Goal: Task Accomplishment & Management: Use online tool/utility

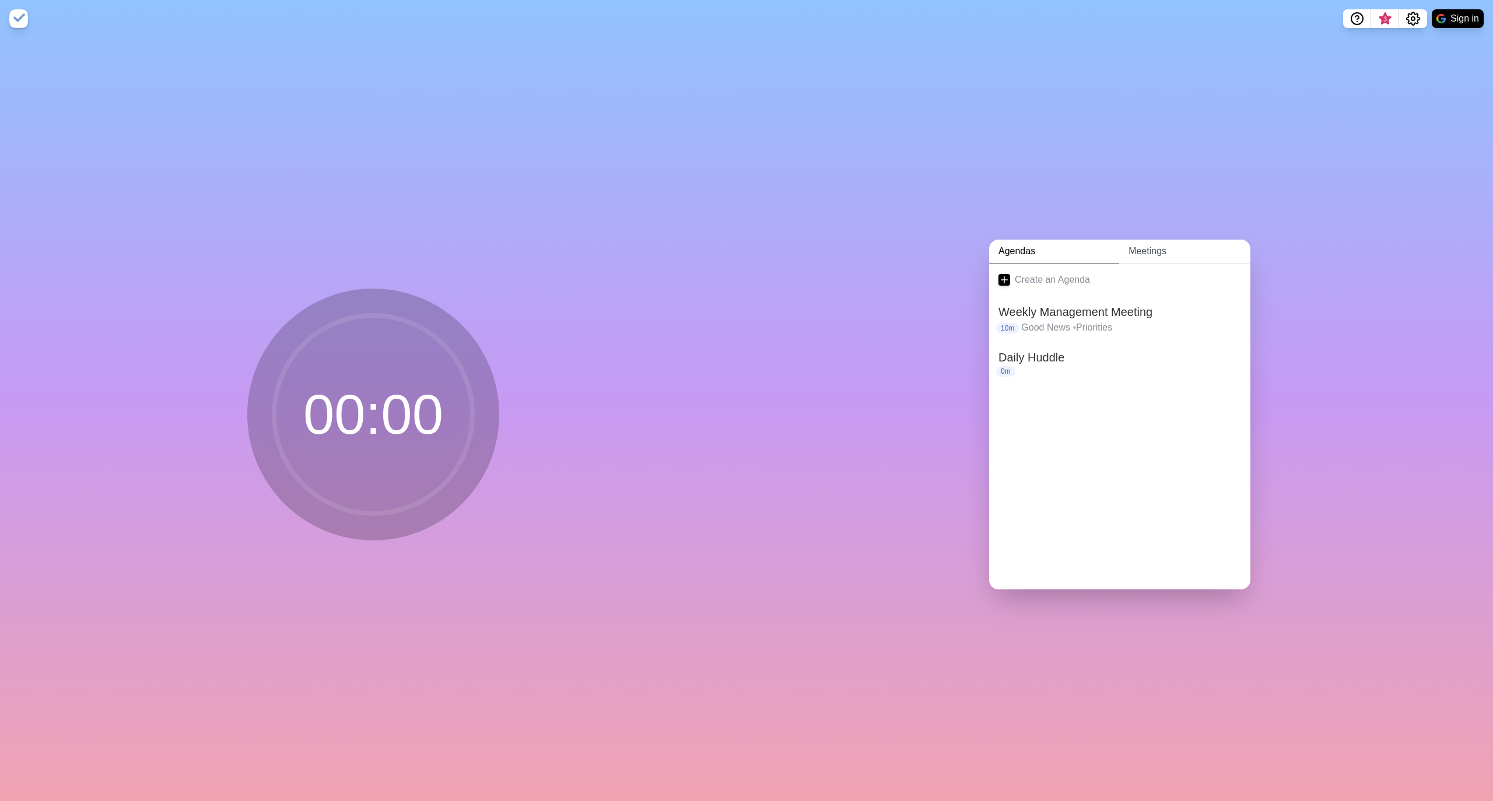
click at [1128, 243] on link "Meetings" at bounding box center [1184, 252] width 131 height 24
click at [1059, 250] on link "Agendas" at bounding box center [1054, 252] width 130 height 24
click at [1055, 280] on link "Create an Agenda" at bounding box center [1119, 280] width 261 height 33
click at [1041, 353] on input "text" at bounding box center [1086, 356] width 177 height 23
click at [1027, 251] on link "Agendas" at bounding box center [1054, 252] width 130 height 24
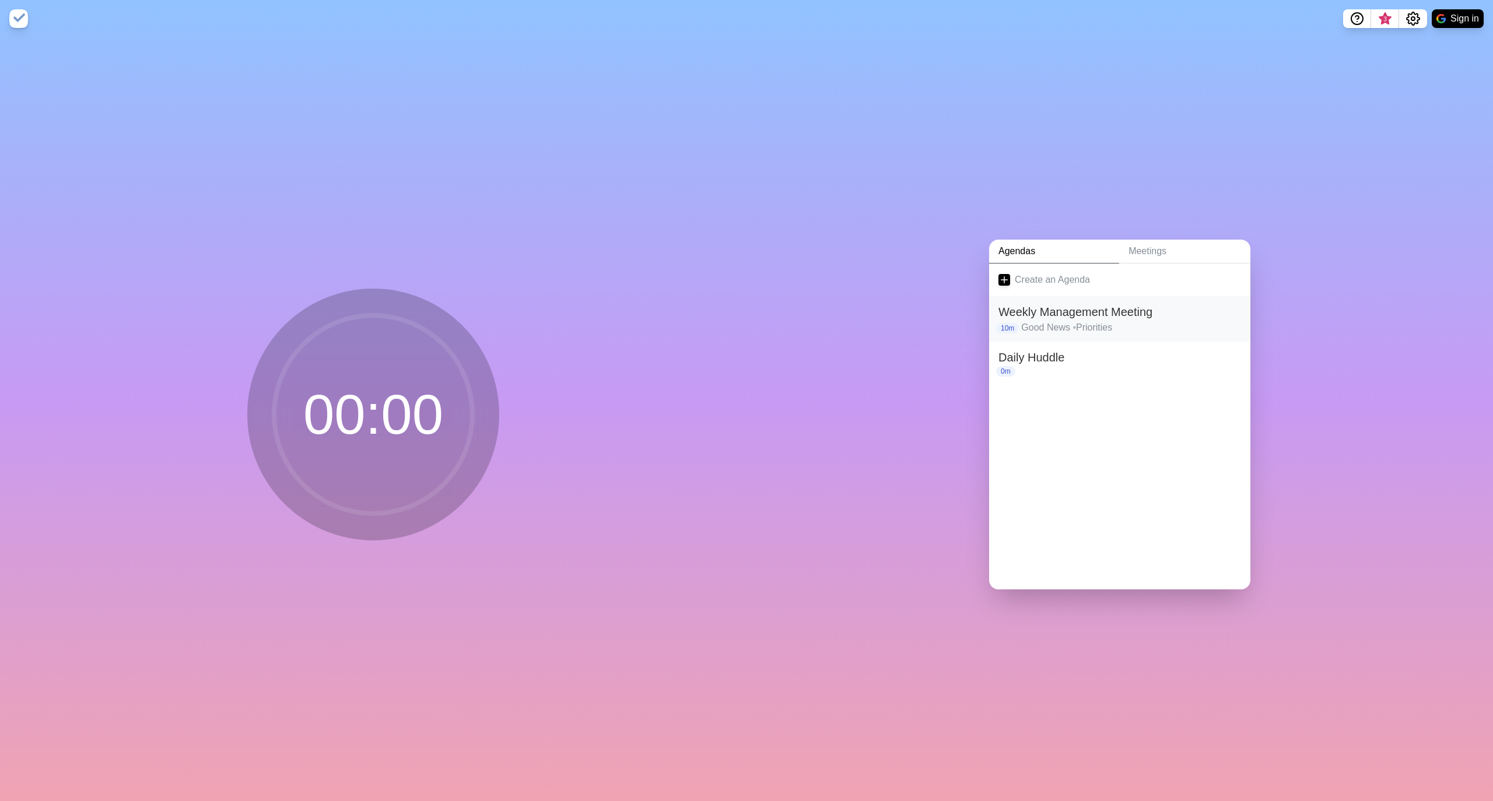
click at [1053, 307] on h2 "Weekly Management Meeting" at bounding box center [1119, 311] width 243 height 17
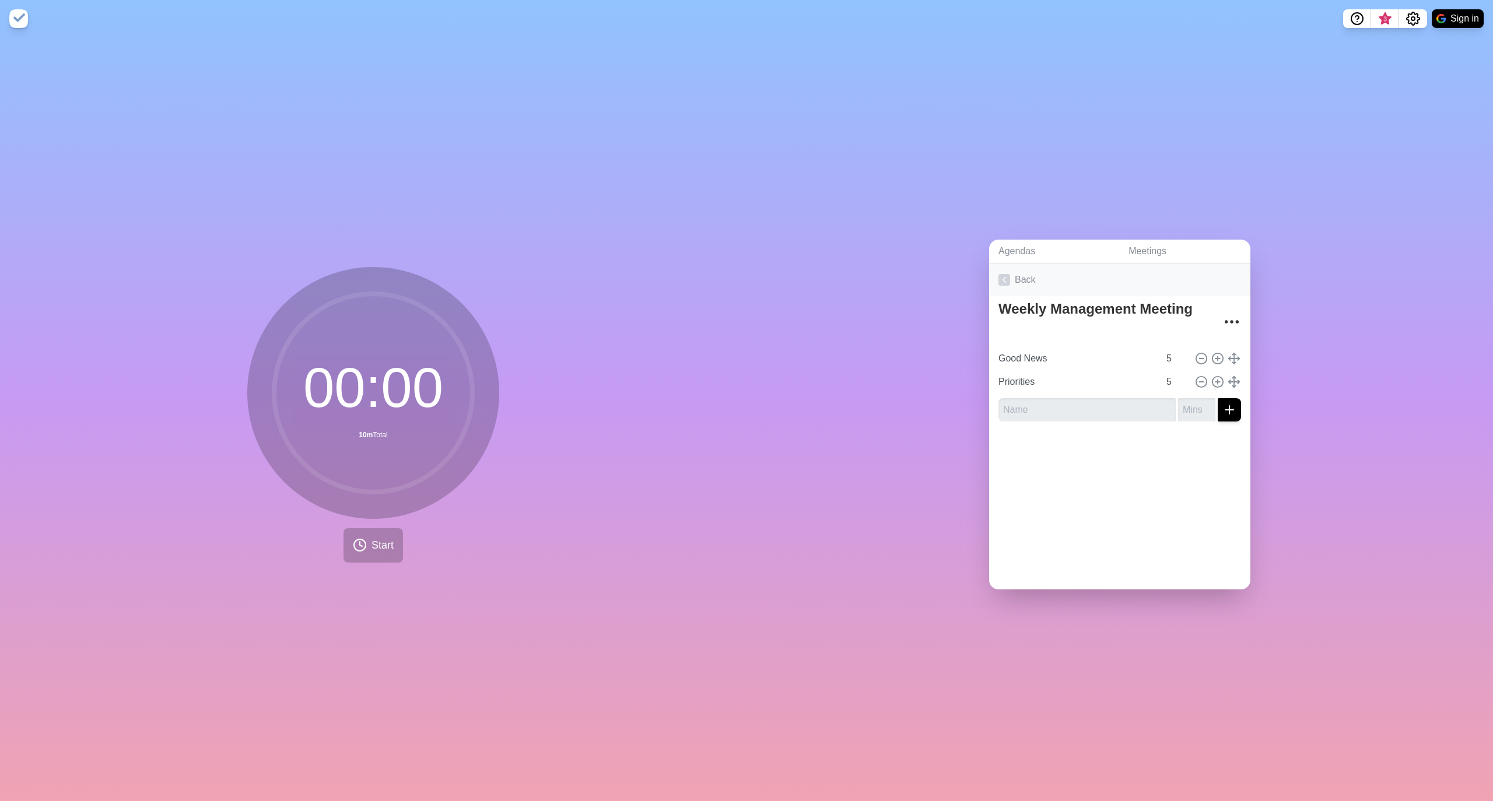
click at [1022, 273] on link "Back" at bounding box center [1119, 280] width 261 height 33
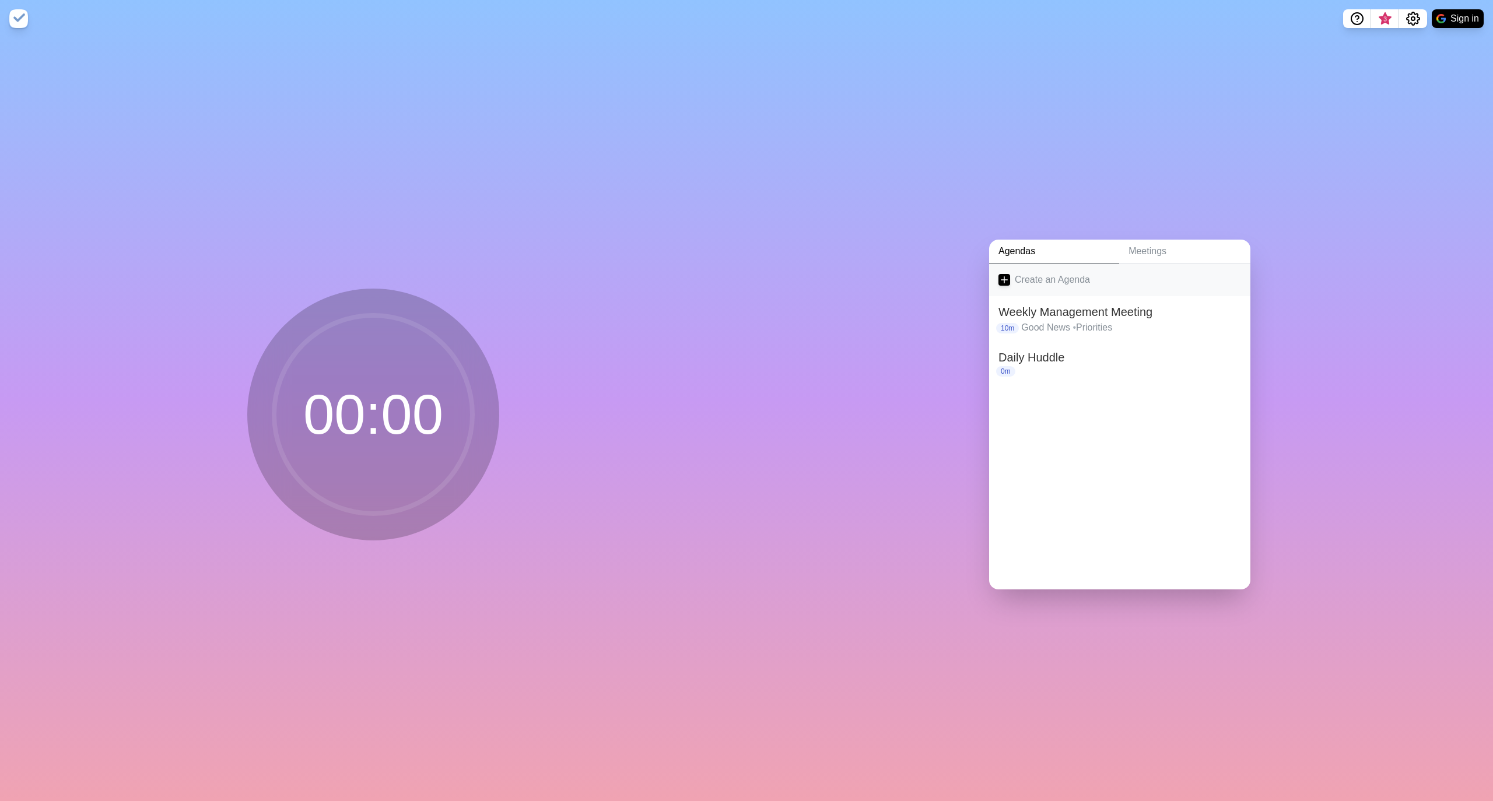
click at [1020, 275] on link "Create an Agenda" at bounding box center [1119, 280] width 261 height 33
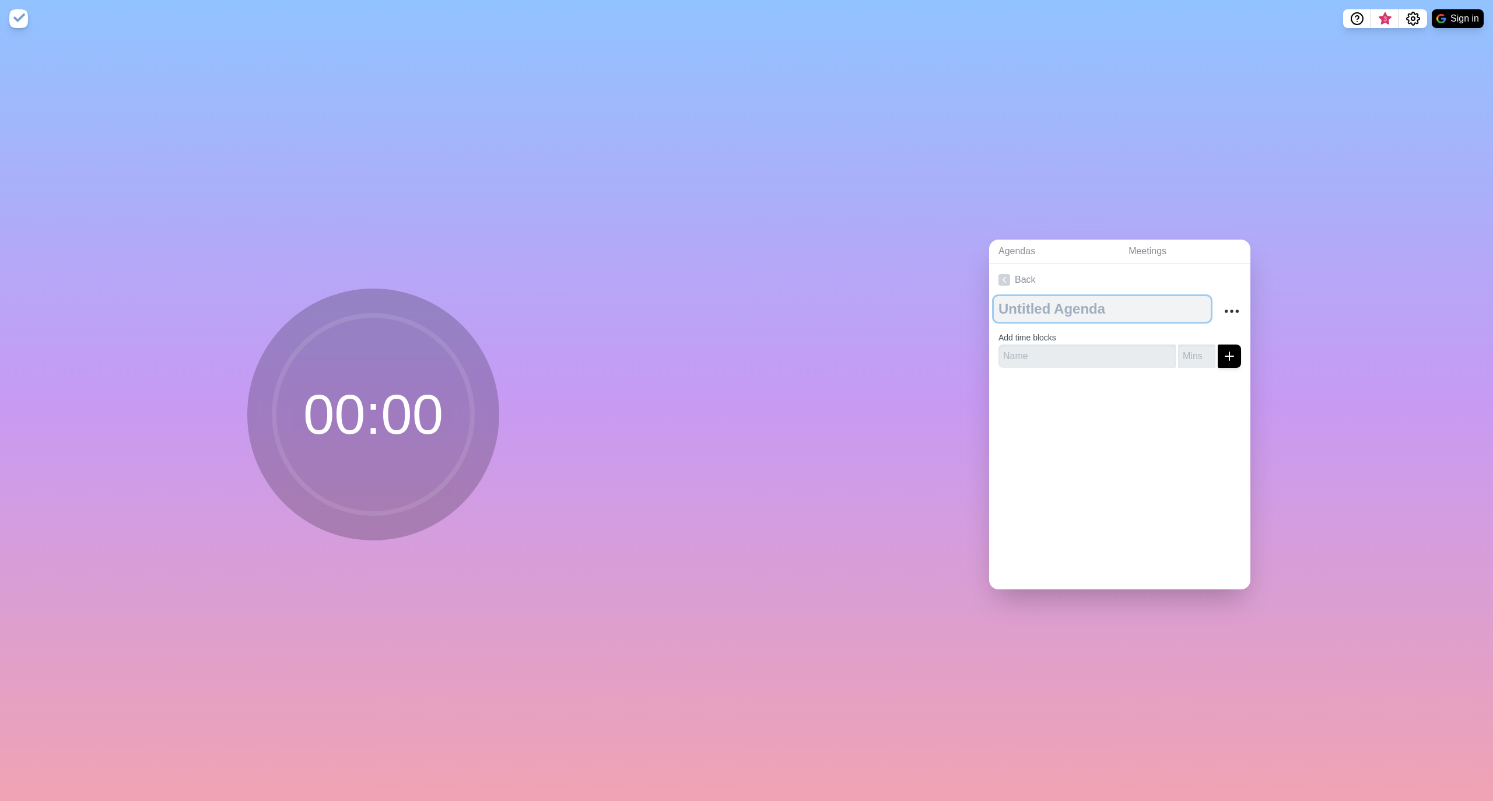
click at [1041, 309] on textarea at bounding box center [1102, 309] width 217 height 26
type textarea "Strategic Swim Lanes"
click at [1043, 345] on input "text" at bounding box center [1086, 356] width 177 height 23
type input "90"
click at [1222, 349] on icon "submit" at bounding box center [1229, 356] width 14 height 14
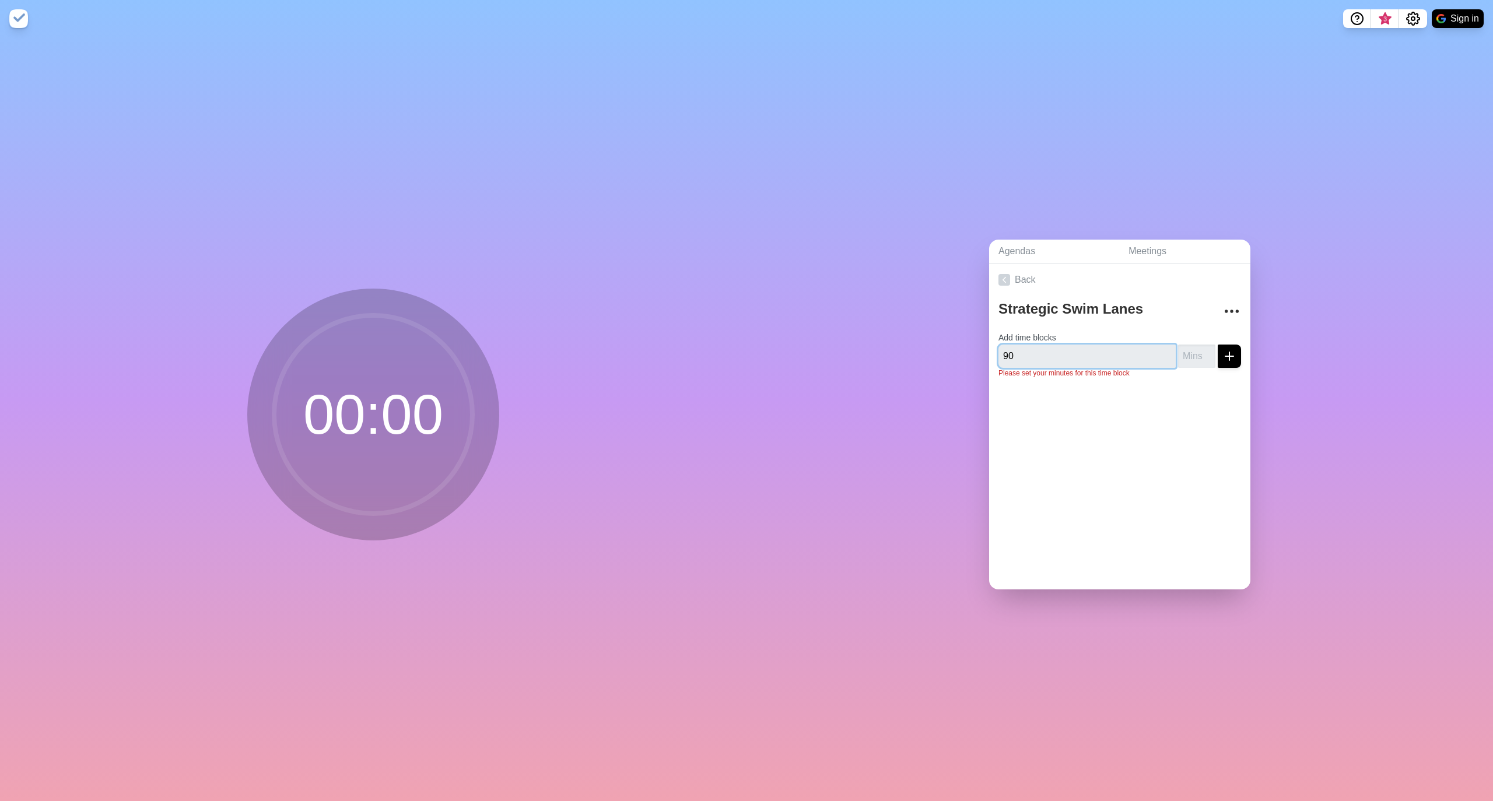
click at [1113, 350] on input "90" at bounding box center [1086, 356] width 177 height 23
type input "1"
click at [1190, 348] on input "1" at bounding box center [1196, 356] width 37 height 23
drag, startPoint x: 1018, startPoint y: 346, endPoint x: 947, endPoint y: 344, distance: 70.6
click at [949, 344] on div "Agendas Meetings Back Strategic Swim Lanes Add time blocks 90 1 Please set your…" at bounding box center [1119, 419] width 746 height 764
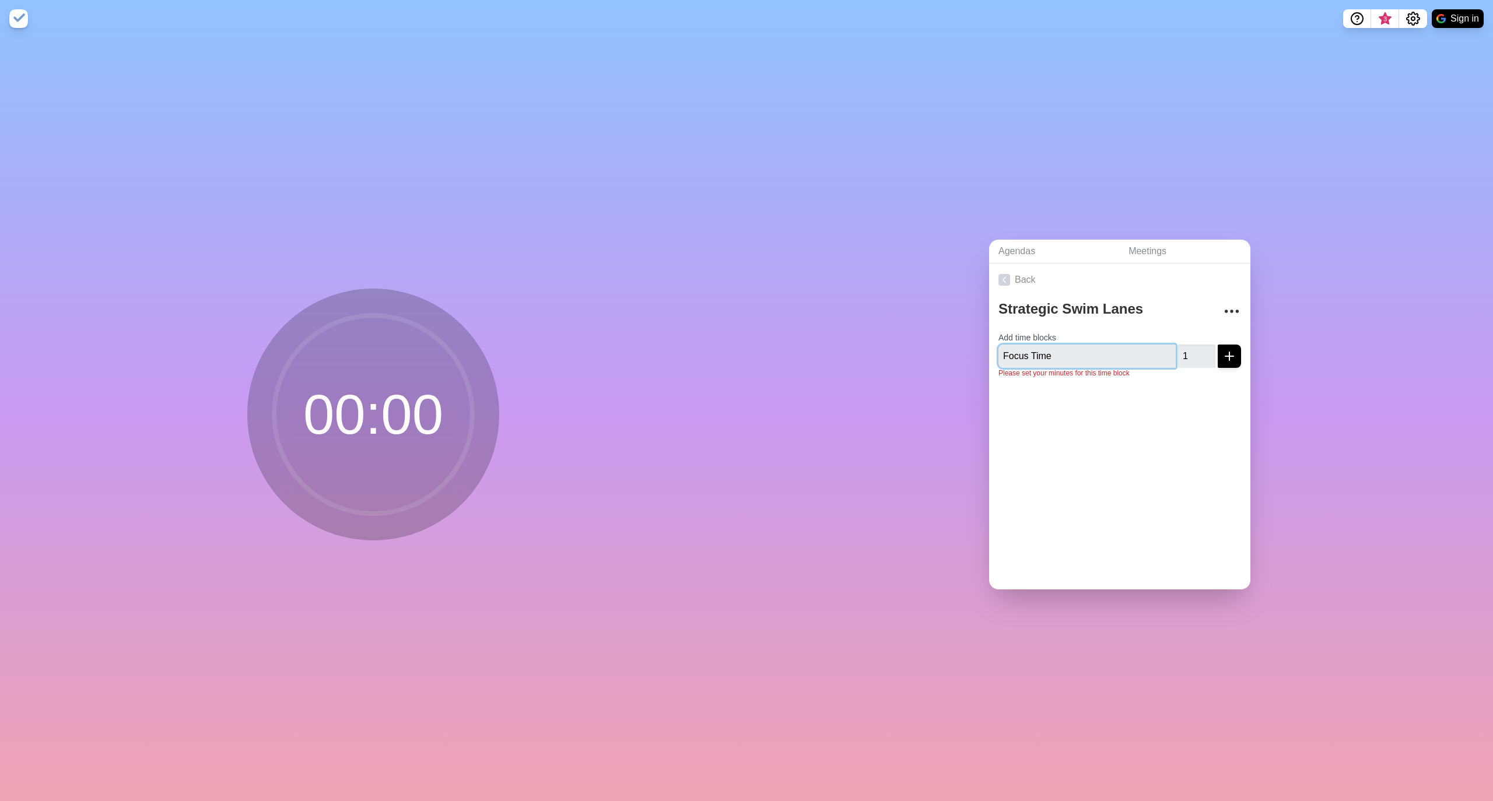
type input "Focus Time"
drag, startPoint x: 1178, startPoint y: 351, endPoint x: 1162, endPoint y: 350, distance: 16.9
click at [1178, 350] on input "1" at bounding box center [1196, 356] width 37 height 23
type input "90"
click at [1222, 349] on icon "submit" at bounding box center [1229, 356] width 14 height 14
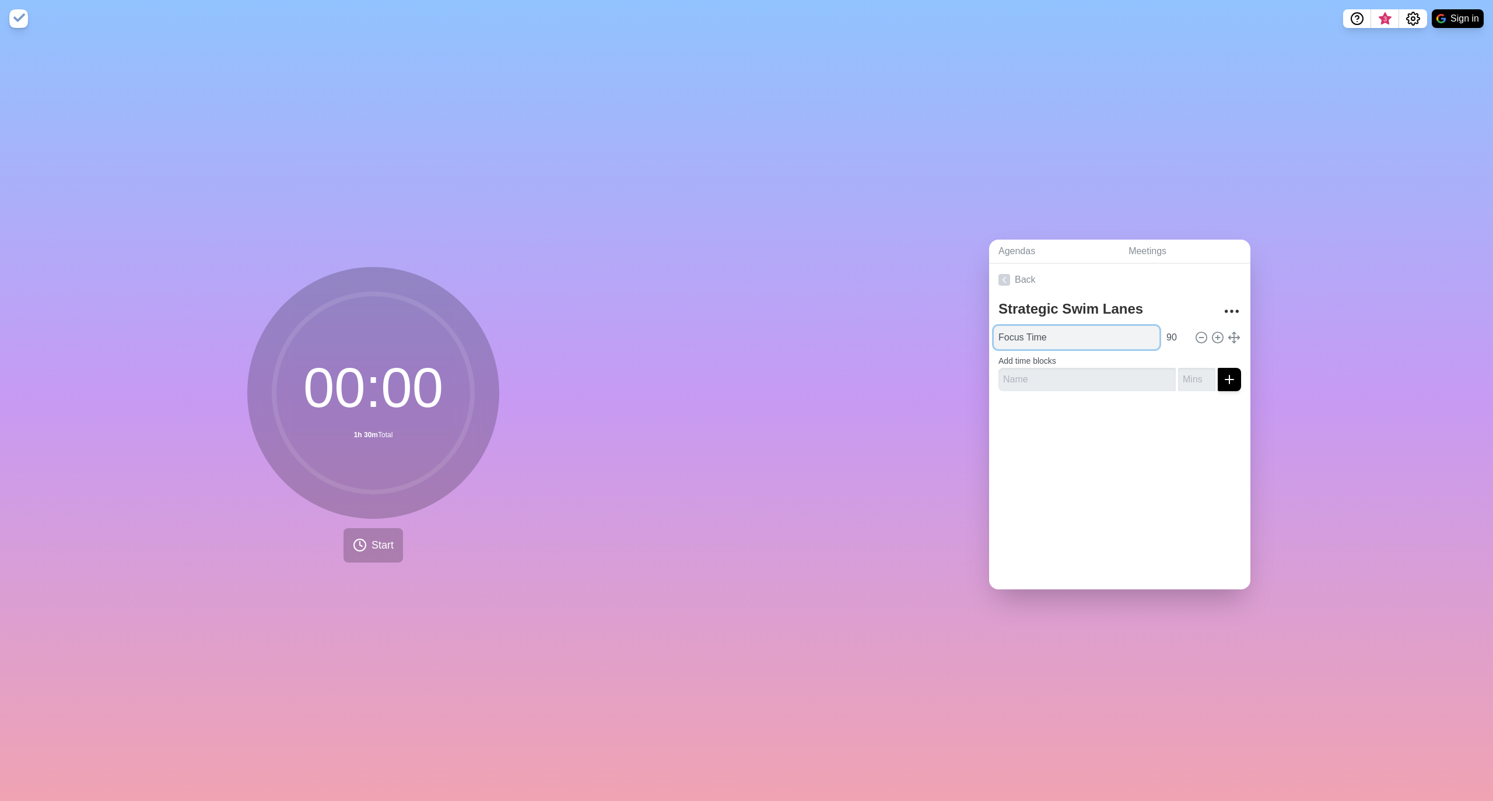
click at [1062, 328] on input "Focus Time" at bounding box center [1077, 337] width 166 height 23
click at [1227, 331] on icon at bounding box center [1233, 337] width 13 height 13
click at [371, 538] on span "Start" at bounding box center [382, 546] width 22 height 16
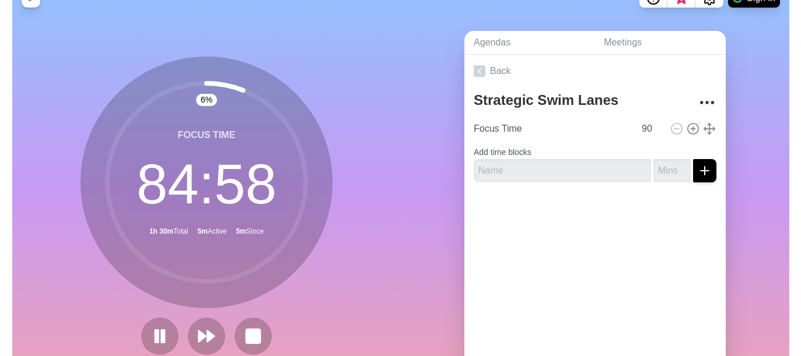
scroll to position [2, 0]
